Goal: Information Seeking & Learning: Learn about a topic

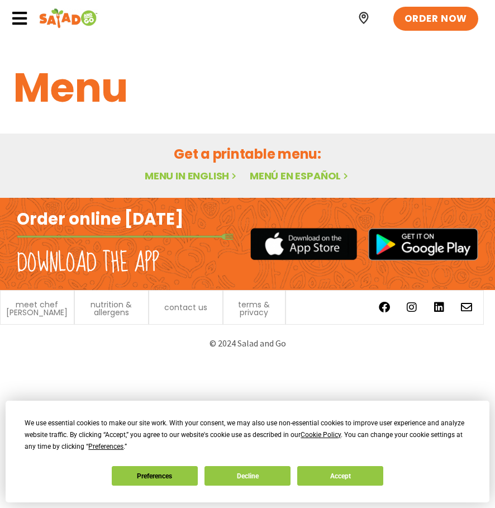
click at [164, 176] on link "Menu in English" at bounding box center [192, 176] width 94 height 14
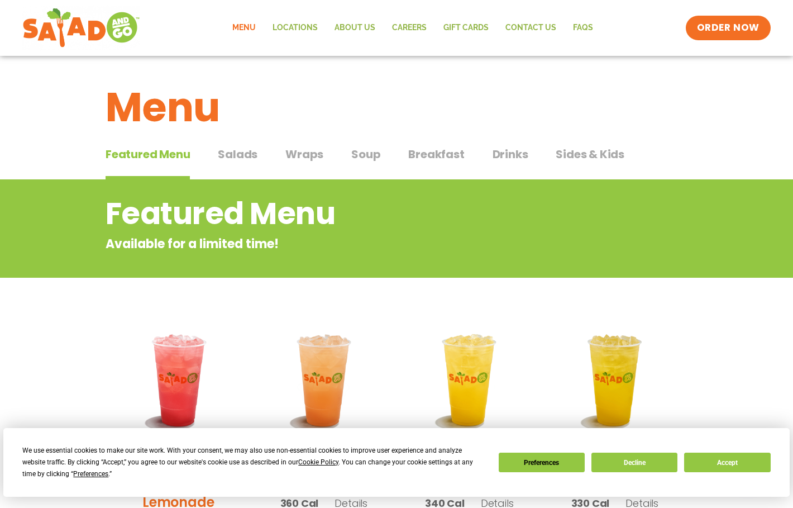
click at [494, 154] on span "Drinks" at bounding box center [511, 154] width 36 height 17
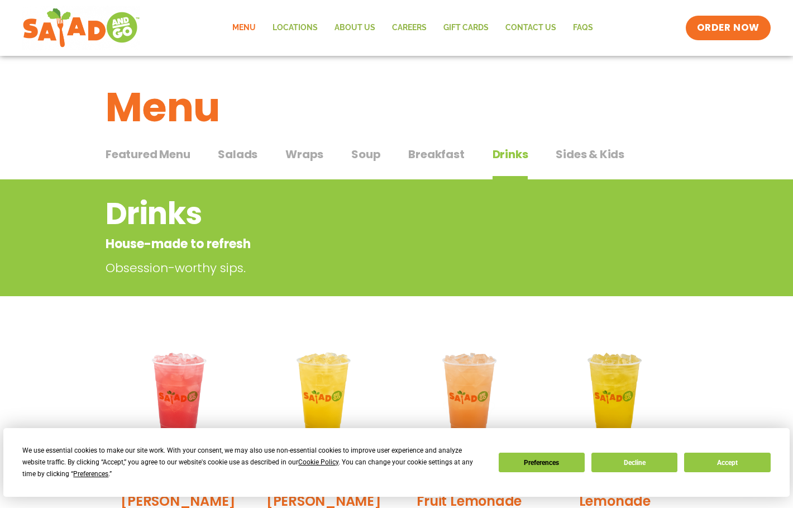
scroll to position [335, 0]
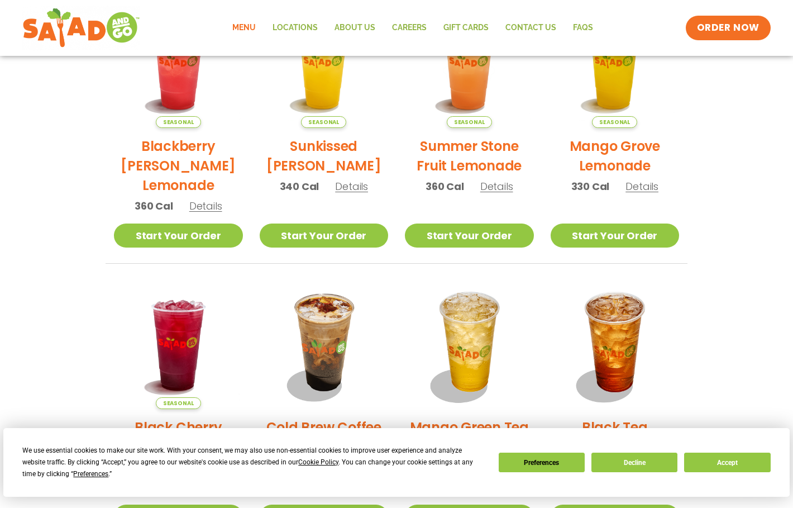
click at [182, 120] on span "Seasonal" at bounding box center [178, 122] width 45 height 12
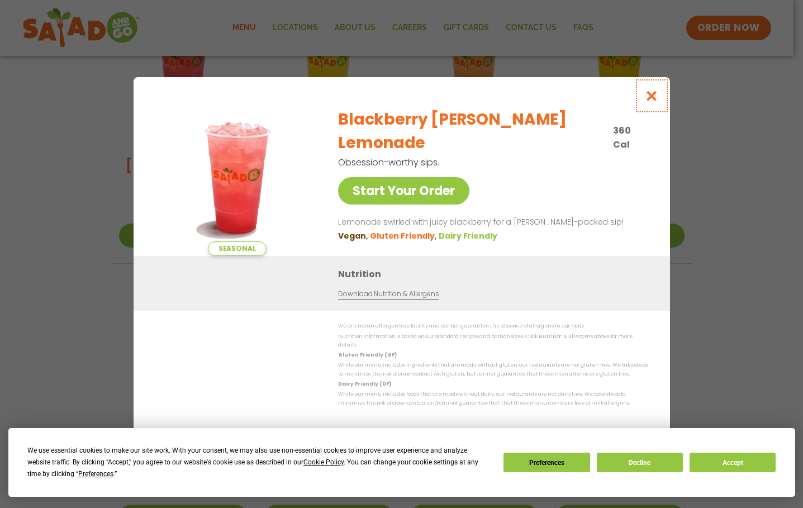
click at [494, 97] on icon "Close modal" at bounding box center [651, 96] width 14 height 12
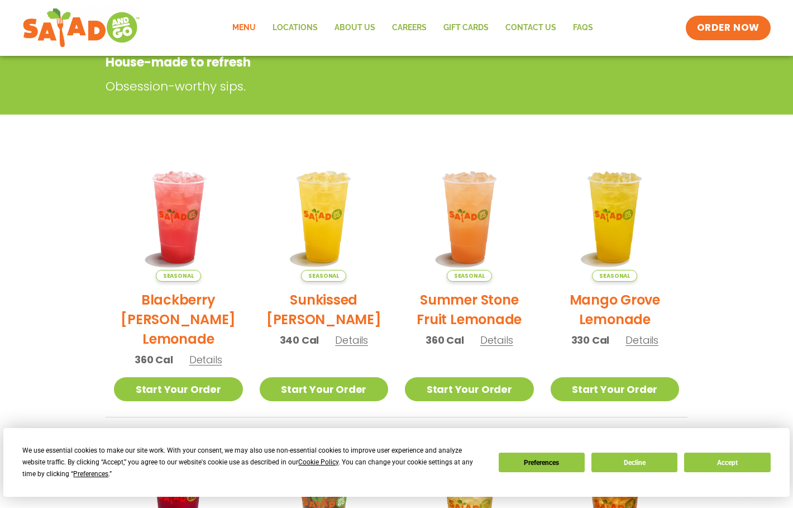
scroll to position [112, 0]
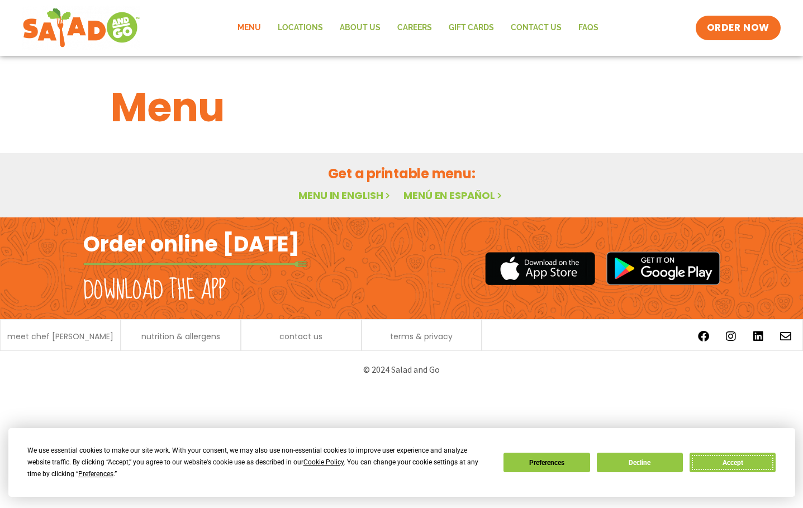
click at [494, 466] on button "Accept" at bounding box center [732, 463] width 86 height 20
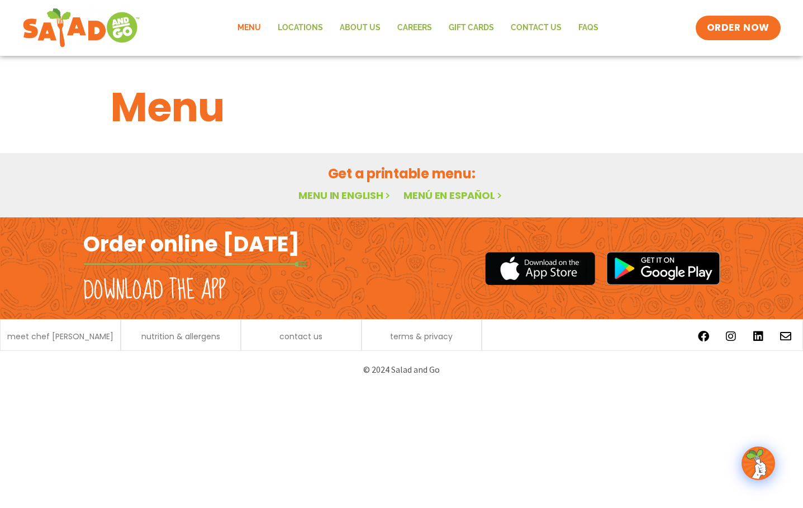
click at [494, 171] on h2 "Get a printable menu:" at bounding box center [402, 174] width 582 height 20
click at [494, 36] on link "ORDER NOW" at bounding box center [738, 28] width 94 height 27
